Goal: Task Accomplishment & Management: Use online tool/utility

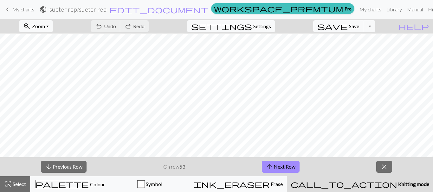
scroll to position [94, 165]
click at [381, 169] on span "close" at bounding box center [384, 167] width 8 height 9
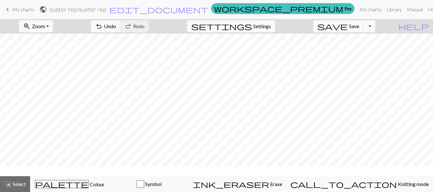
scroll to position [84, 165]
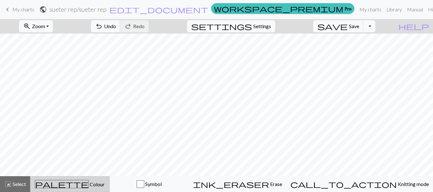
click at [74, 186] on span "palette" at bounding box center [61, 184] width 53 height 9
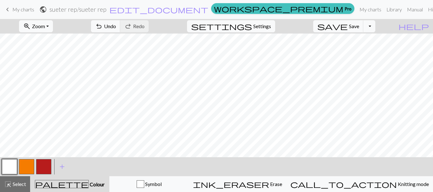
click at [26, 163] on button "button" at bounding box center [26, 166] width 15 height 15
click at [10, 166] on button "button" at bounding box center [9, 166] width 15 height 15
click at [24, 164] on button "button" at bounding box center [26, 166] width 15 height 15
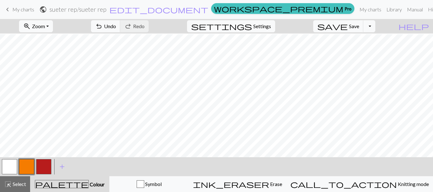
scroll to position [74, 171]
click at [359, 24] on span "Save" at bounding box center [354, 26] width 10 height 6
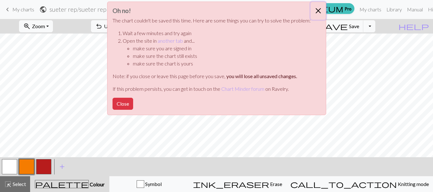
click at [317, 11] on button "Close" at bounding box center [318, 11] width 15 height 18
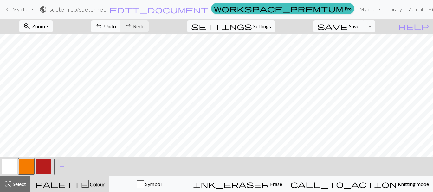
click at [103, 27] on span "undo" at bounding box center [99, 26] width 8 height 9
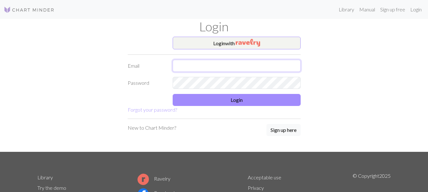
click at [220, 62] on input "text" at bounding box center [237, 66] width 128 height 12
type input "[EMAIL_ADDRESS][DOMAIN_NAME]"
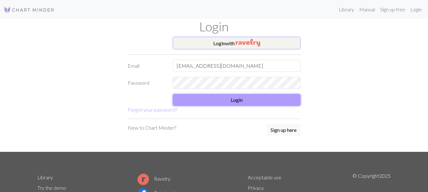
click at [202, 100] on button "Login" at bounding box center [237, 100] width 128 height 12
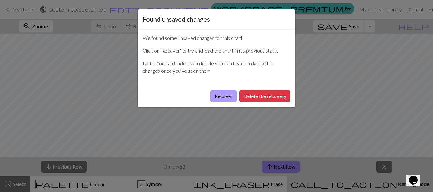
click at [225, 97] on button "Recover" at bounding box center [223, 96] width 26 height 12
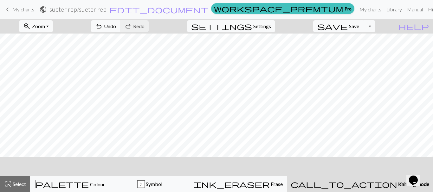
scroll to position [193, 253]
click at [359, 28] on button "save Save Save" at bounding box center [338, 26] width 50 height 12
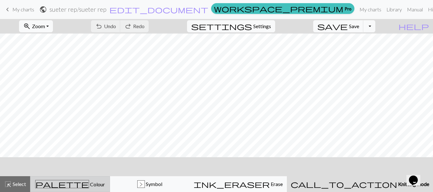
click at [89, 187] on span "Colour" at bounding box center [97, 185] width 16 height 6
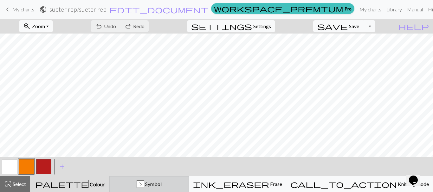
click at [179, 189] on button "> Symbol" at bounding box center [149, 184] width 80 height 16
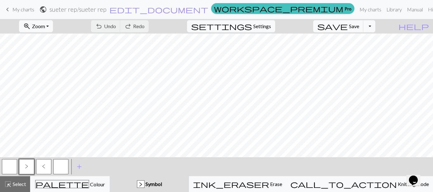
click at [9, 167] on button "button" at bounding box center [9, 166] width 15 height 15
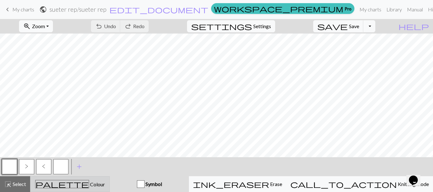
click at [82, 188] on div "palette Colour Colour" at bounding box center [69, 184] width 71 height 8
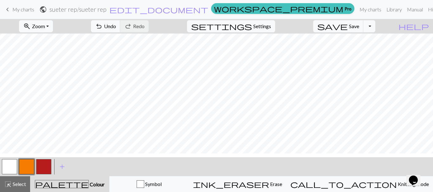
scroll to position [95, 292]
click at [8, 168] on button "button" at bounding box center [9, 166] width 15 height 15
click at [34, 161] on button "button" at bounding box center [26, 166] width 15 height 15
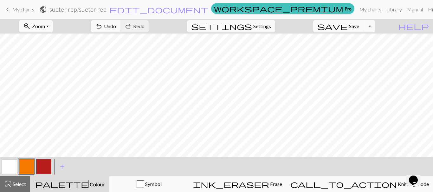
click at [8, 166] on button "button" at bounding box center [9, 166] width 15 height 15
click at [23, 166] on button "button" at bounding box center [26, 166] width 15 height 15
click at [4, 169] on button "button" at bounding box center [9, 166] width 15 height 15
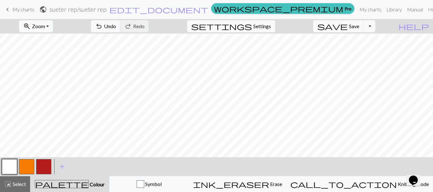
click at [29, 169] on button "button" at bounding box center [26, 166] width 15 height 15
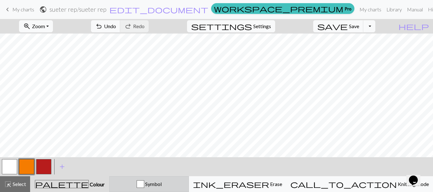
click at [157, 182] on div "Symbol" at bounding box center [148, 185] width 71 height 8
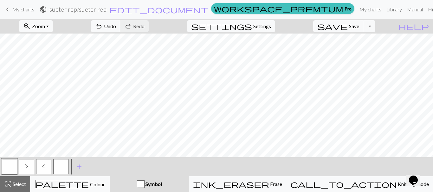
click at [157, 182] on div "Symbol" at bounding box center [149, 185] width 72 height 8
click at [29, 166] on button ">" at bounding box center [26, 166] width 15 height 15
click at [43, 171] on button "<" at bounding box center [43, 166] width 15 height 15
click at [64, 165] on button "button" at bounding box center [60, 166] width 15 height 15
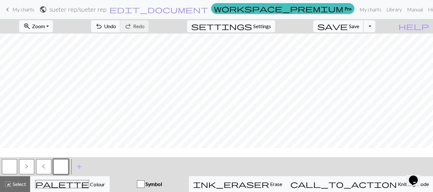
scroll to position [61, 180]
click at [348, 24] on span "save" at bounding box center [332, 26] width 30 height 9
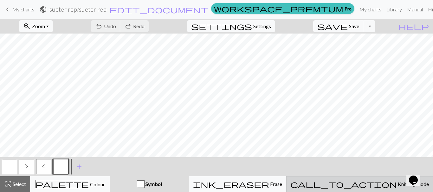
click at [397, 182] on span "Knitting mode" at bounding box center [413, 184] width 32 height 6
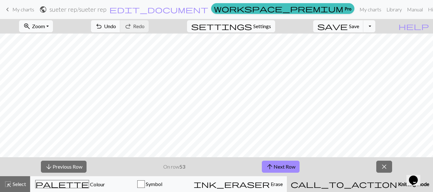
scroll to position [78, 210]
click at [348, 29] on span "save" at bounding box center [332, 26] width 30 height 9
click at [382, 171] on span "close" at bounding box center [384, 167] width 8 height 9
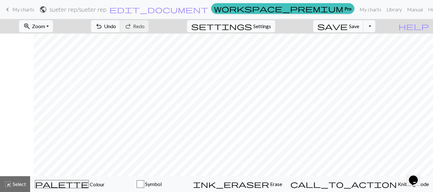
scroll to position [67, 247]
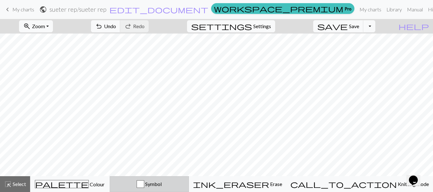
click at [144, 186] on div "button" at bounding box center [141, 185] width 8 height 8
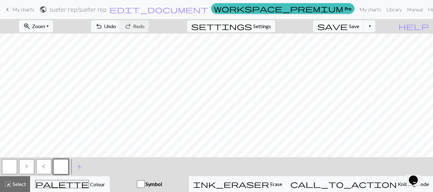
click at [32, 168] on button ">" at bounding box center [26, 166] width 15 height 15
click at [44, 164] on span "<" at bounding box center [43, 166] width 3 height 5
click at [359, 29] on span "Save" at bounding box center [354, 26] width 10 height 6
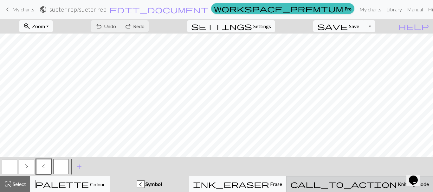
click at [360, 183] on div "call_to_action Knitting mode Knitting mode" at bounding box center [359, 185] width 138 height 8
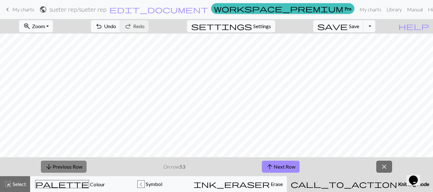
click at [68, 163] on button "arrow_downward Previous Row" at bounding box center [64, 167] width 46 height 12
click at [55, 171] on button "arrow_downward Previous Row" at bounding box center [64, 167] width 46 height 12
click at [57, 168] on button "arrow_downward Previous Row" at bounding box center [64, 167] width 46 height 12
click at [359, 25] on span "Save" at bounding box center [354, 26] width 10 height 6
